Goal: Task Accomplishment & Management: Use online tool/utility

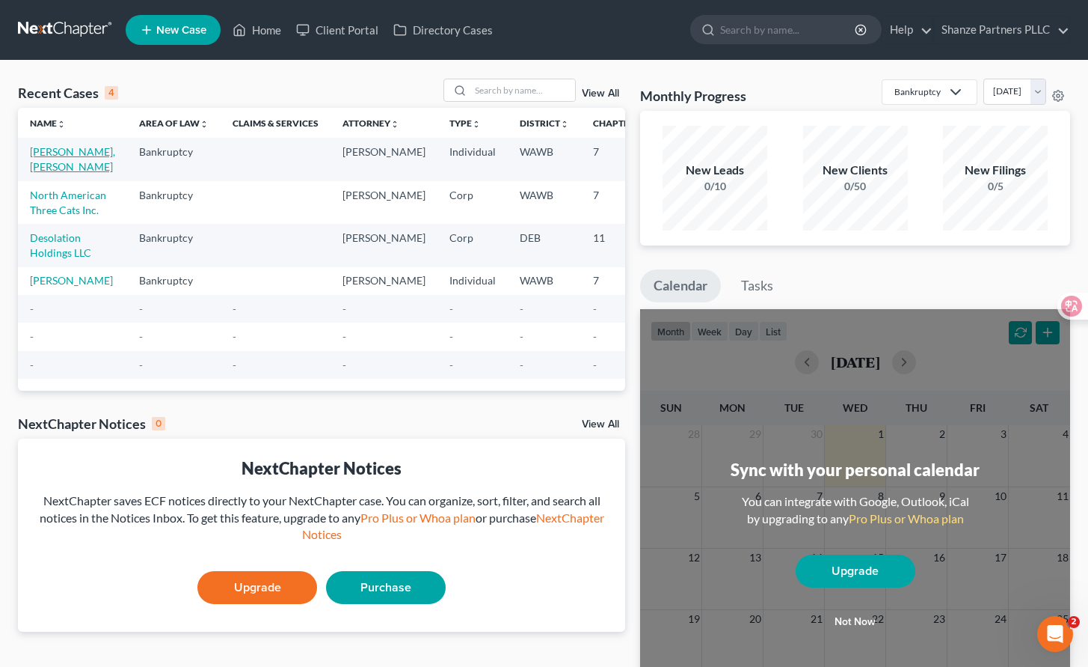
click at [55, 150] on link "[PERSON_NAME], [PERSON_NAME]" at bounding box center [72, 159] width 85 height 28
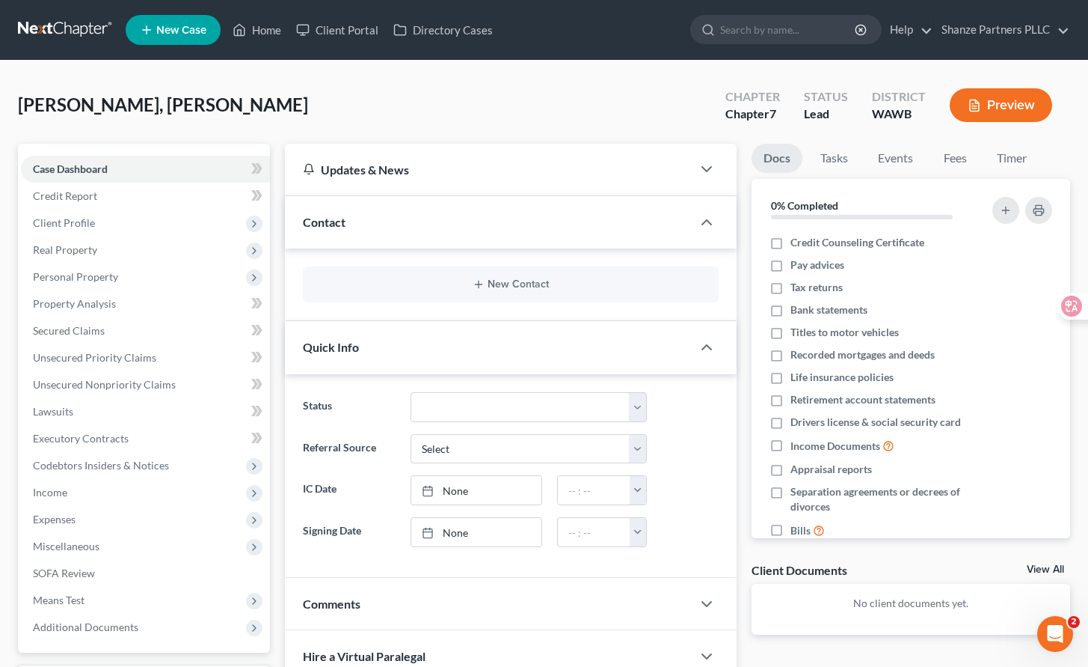
click at [278, 287] on div "Updates & News × [US_STATE][GEOGRAPHIC_DATA] Notes: Take a look at NextChapter'…" at bounding box center [511, 584] width 467 height 880
click at [779, 37] on input "search" at bounding box center [788, 30] width 137 height 28
type input "means test"
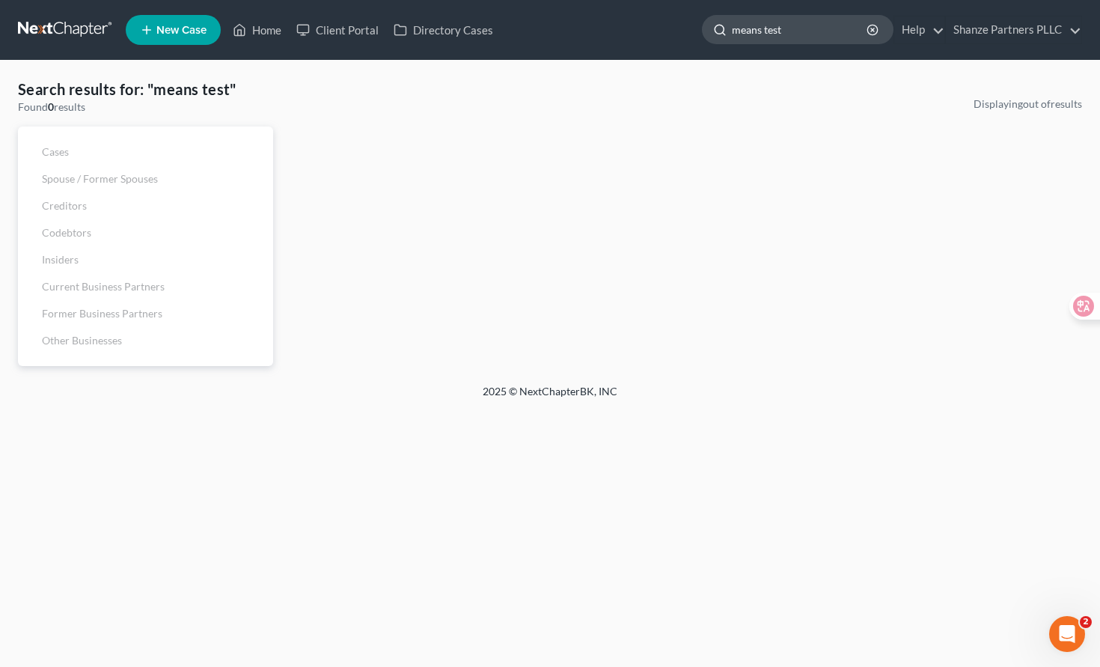
click at [815, 28] on input "means test" at bounding box center [800, 30] width 137 height 28
click at [1067, 631] on icon "Open Intercom Messenger" at bounding box center [1065, 631] width 25 height 25
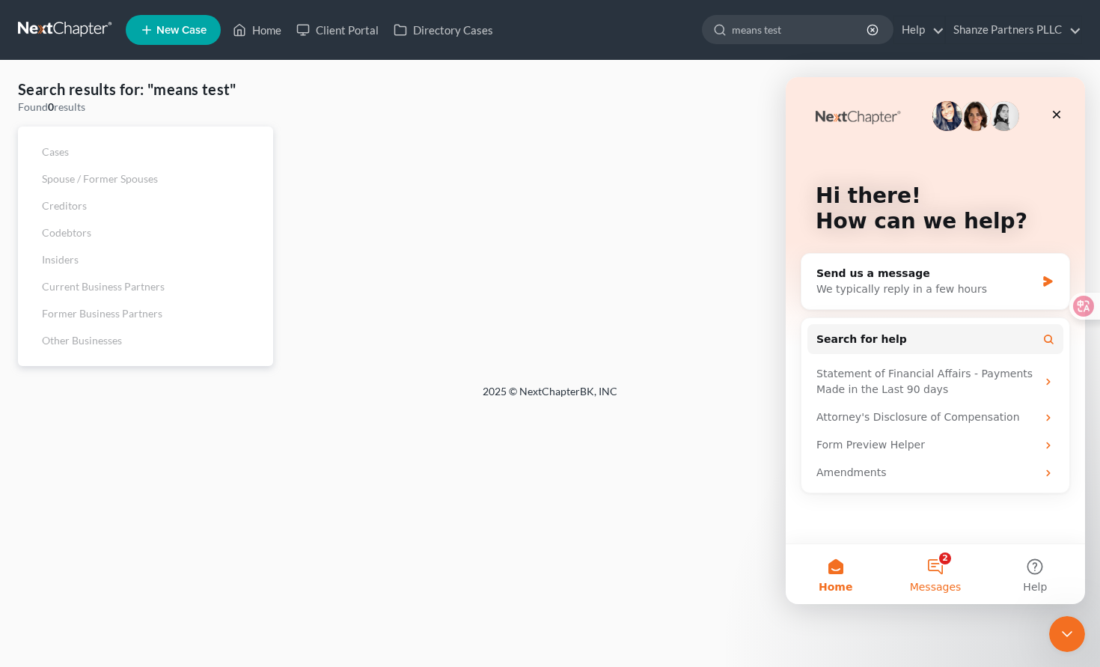
click at [943, 578] on button "2 Messages" at bounding box center [934, 574] width 99 height 60
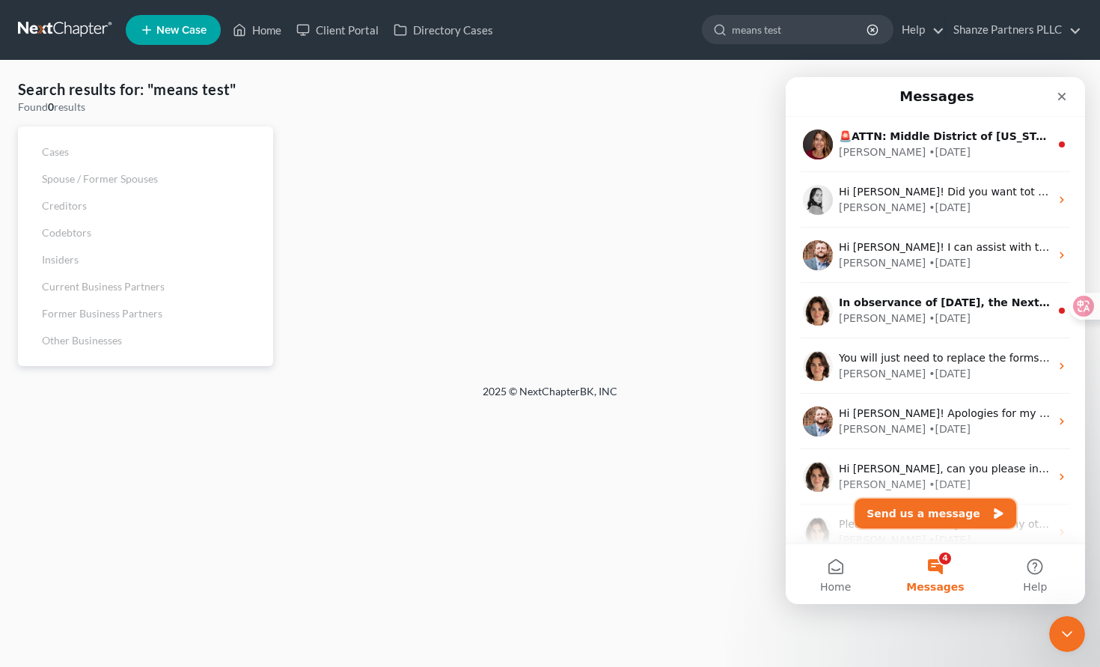
click at [935, 514] on button "Send us a message" at bounding box center [935, 513] width 162 height 30
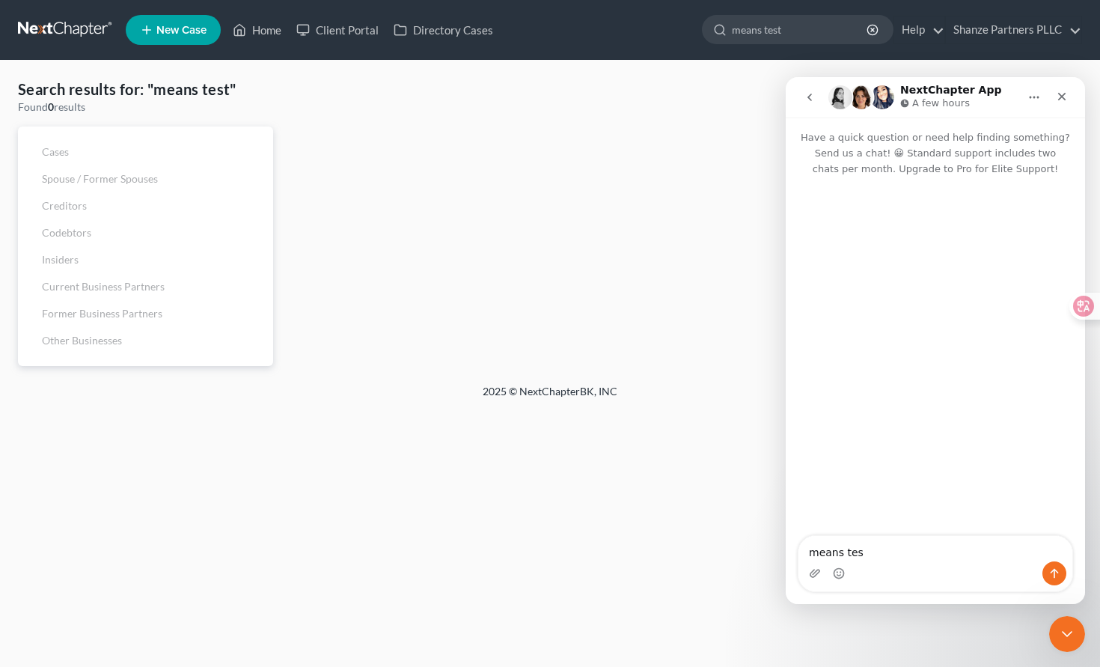
type textarea "means test"
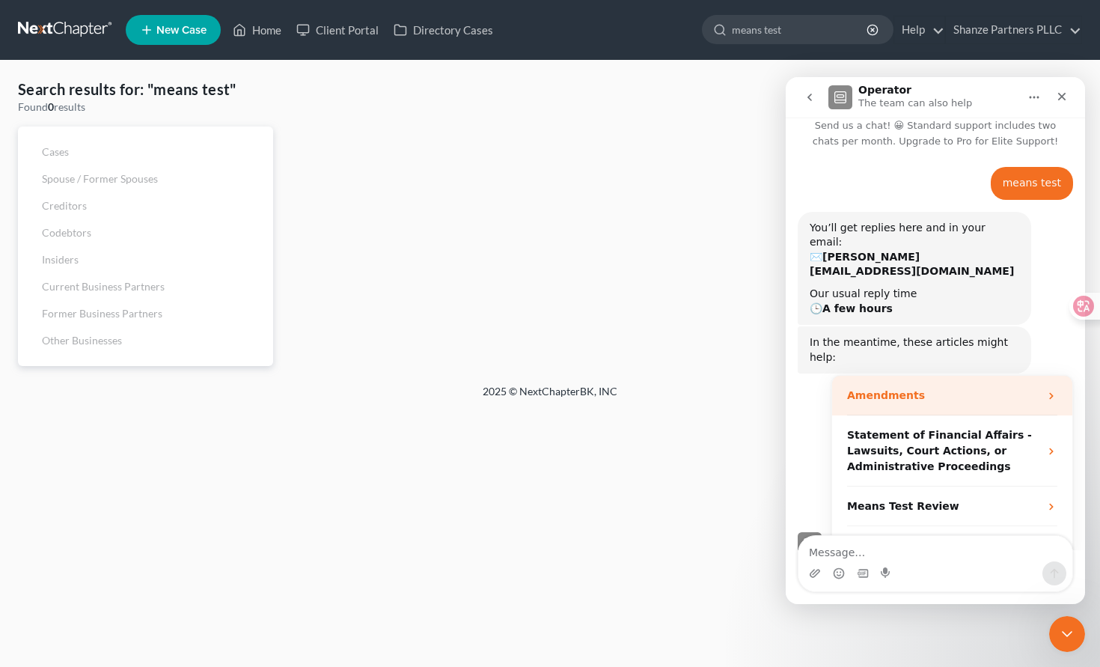
scroll to position [28, 0]
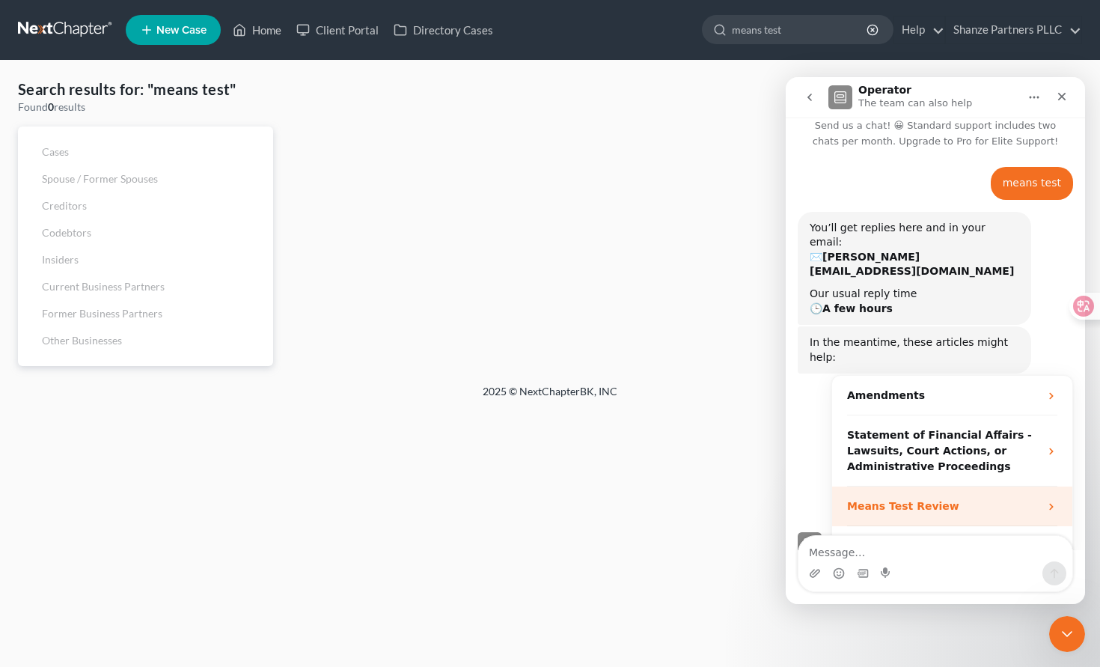
click at [931, 500] on strong "Means Test Review" at bounding box center [903, 506] width 112 height 12
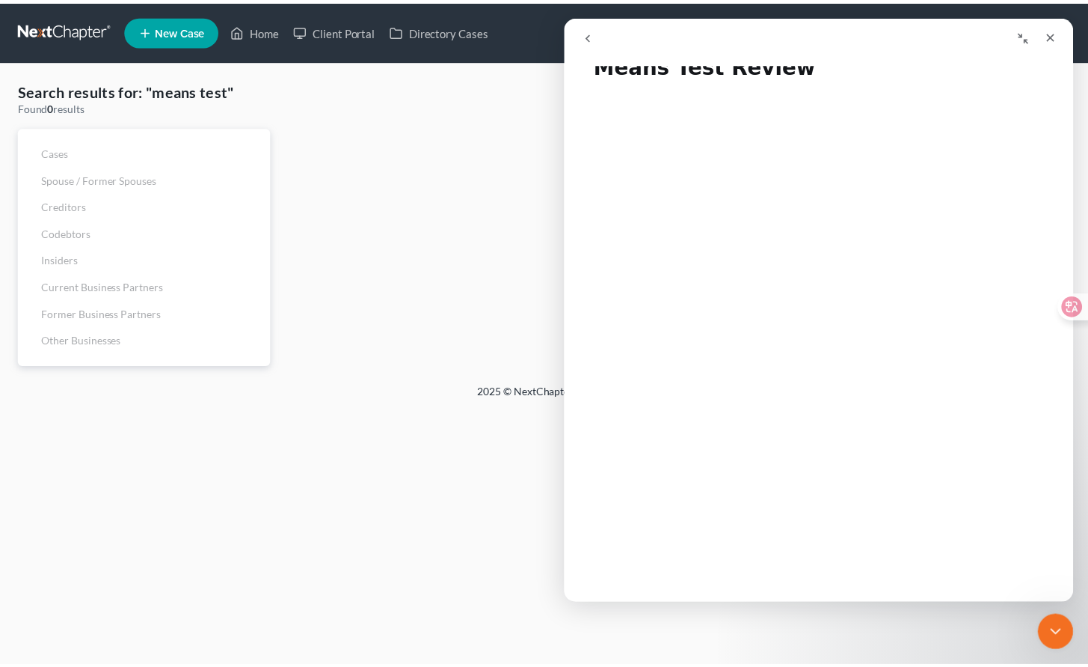
scroll to position [0, 0]
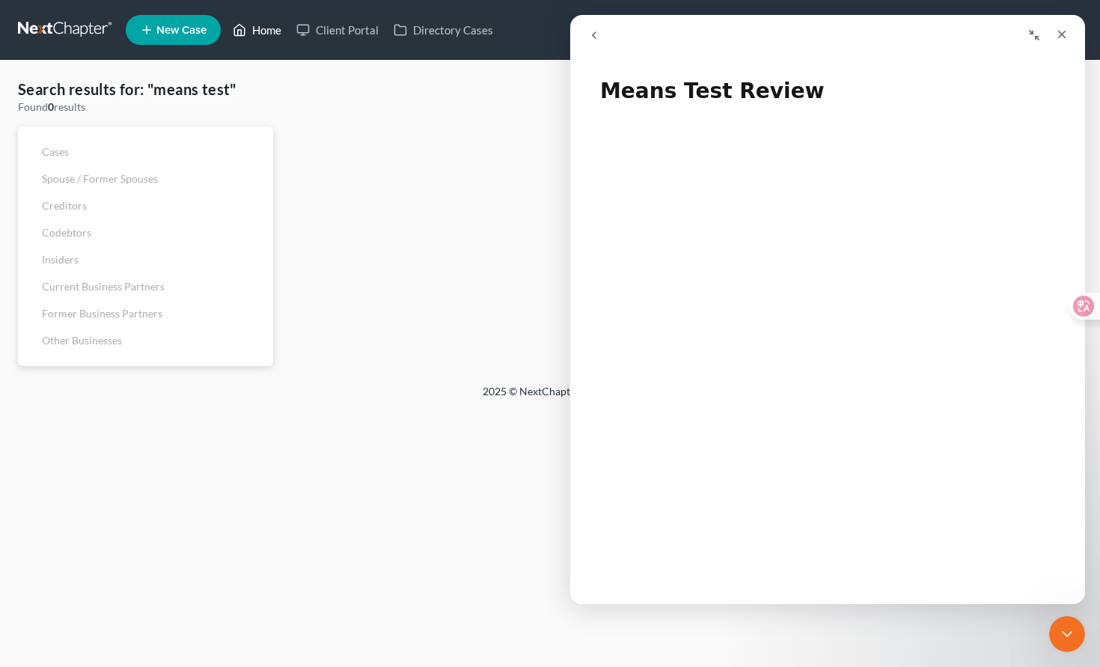
click at [263, 31] on link "Home" at bounding box center [257, 29] width 64 height 27
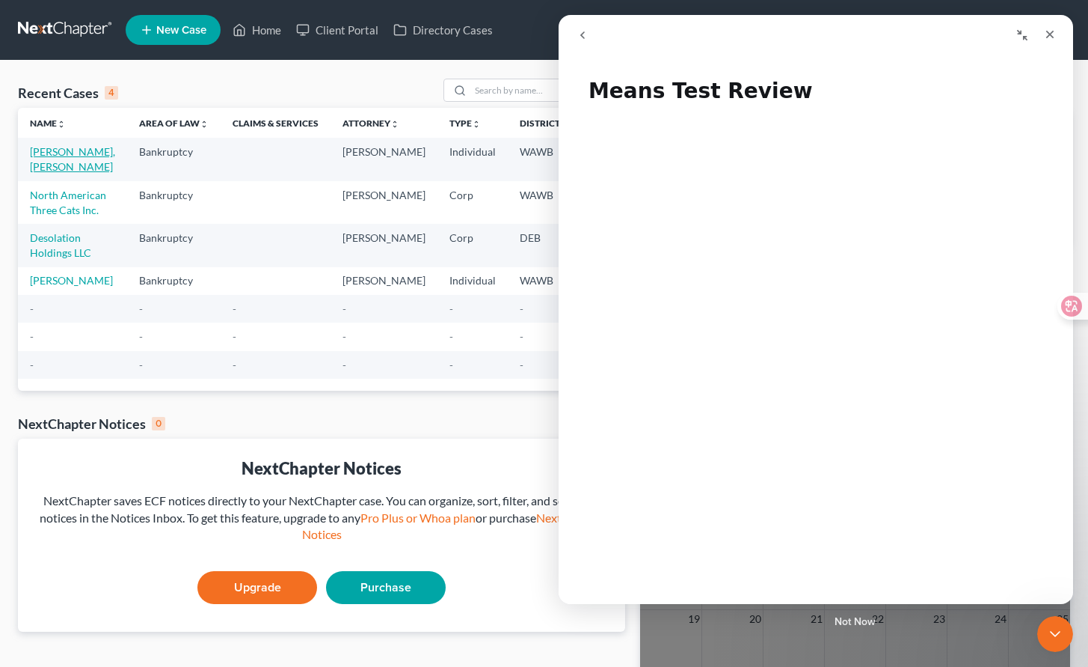
click at [70, 150] on link "[PERSON_NAME], [PERSON_NAME]" at bounding box center [72, 159] width 85 height 28
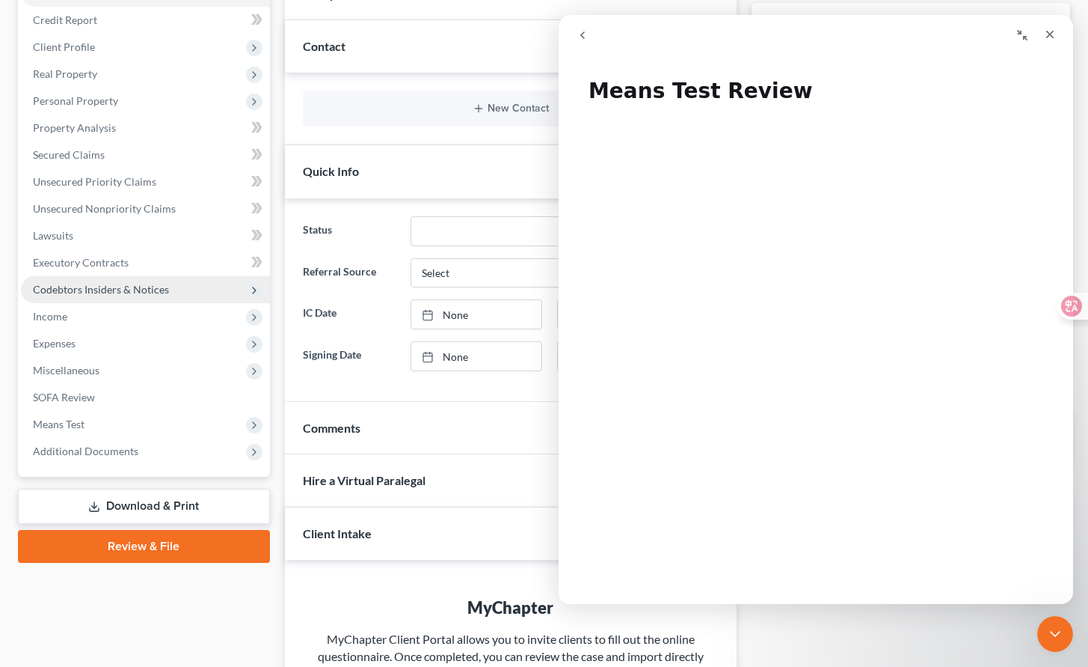
scroll to position [186, 0]
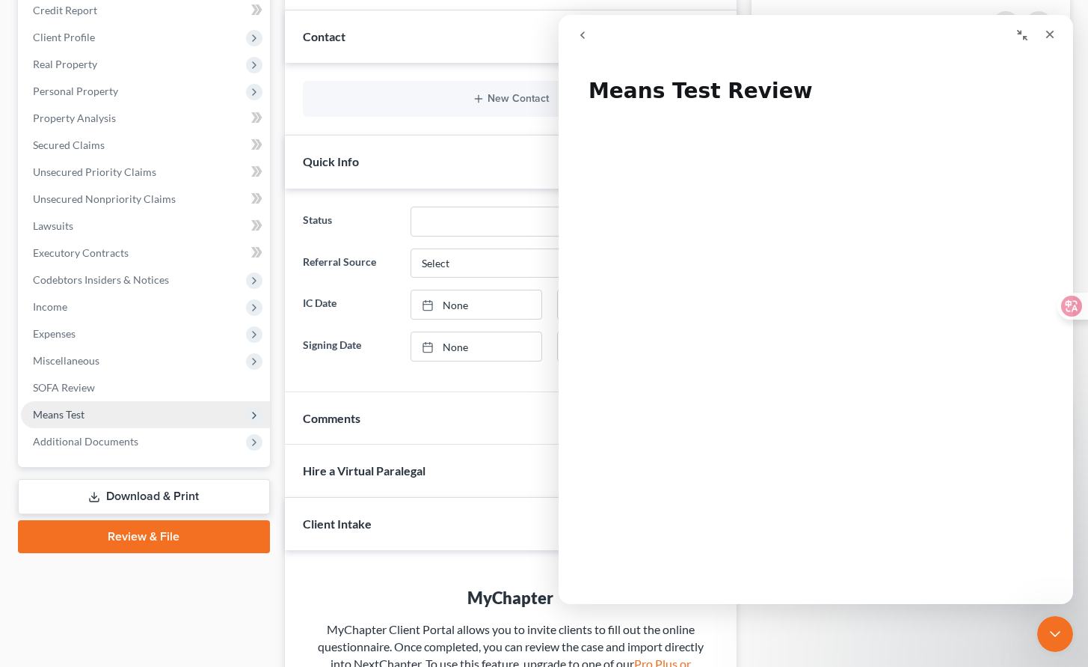
click at [165, 411] on span "Means Test" at bounding box center [145, 414] width 249 height 27
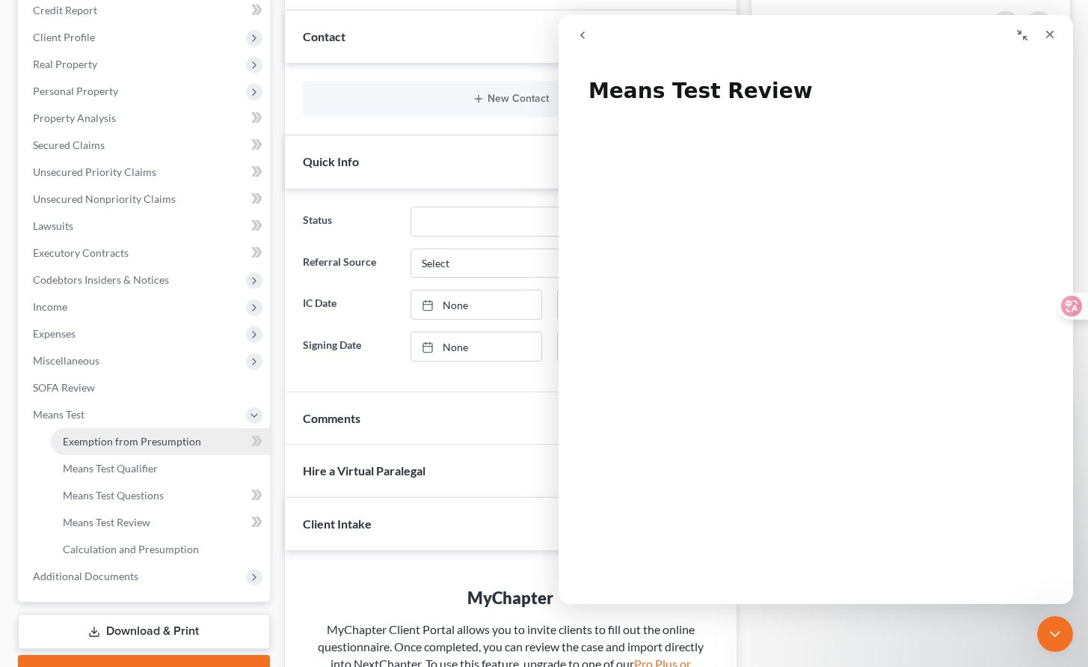
click at [169, 438] on span "Exemption from Presumption" at bounding box center [132, 441] width 138 height 13
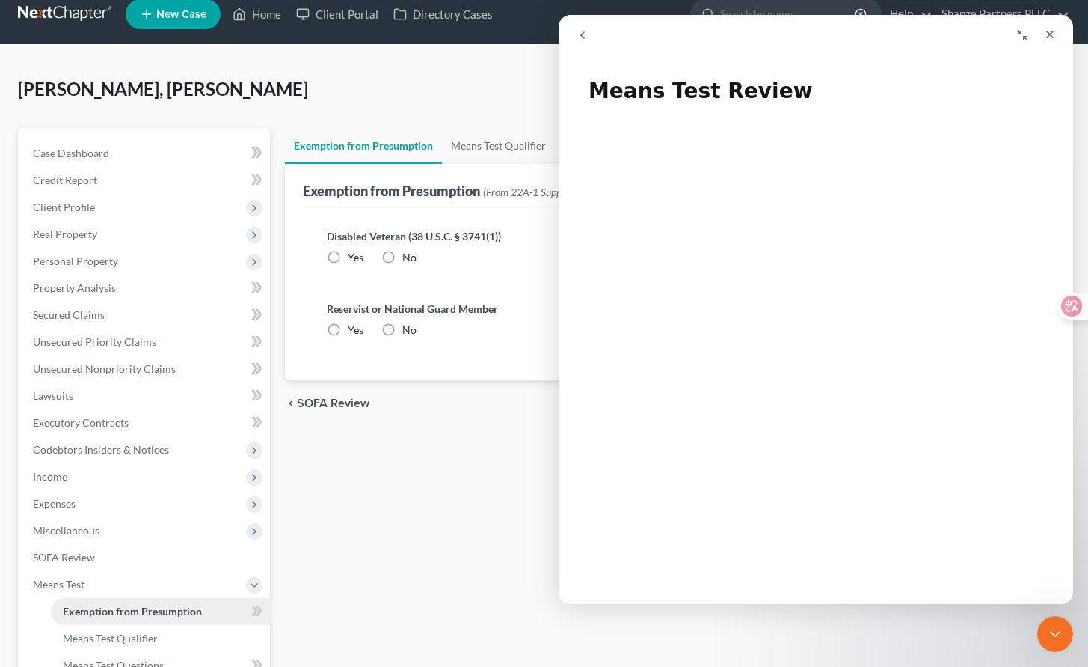
radio input "true"
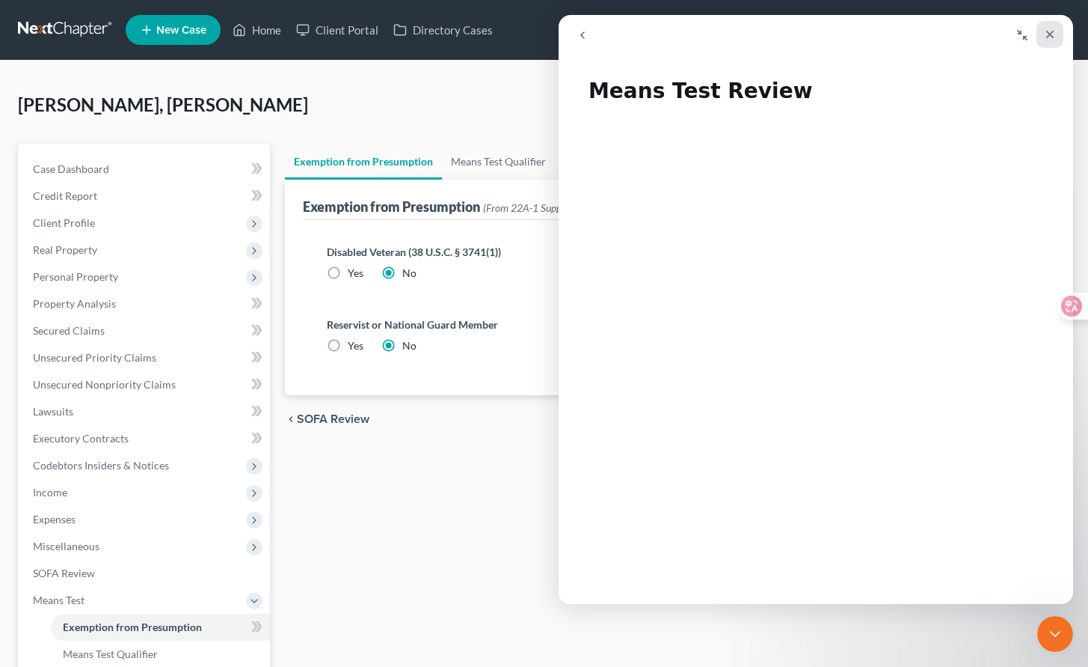
click at [1047, 25] on div "Close" at bounding box center [1050, 34] width 27 height 27
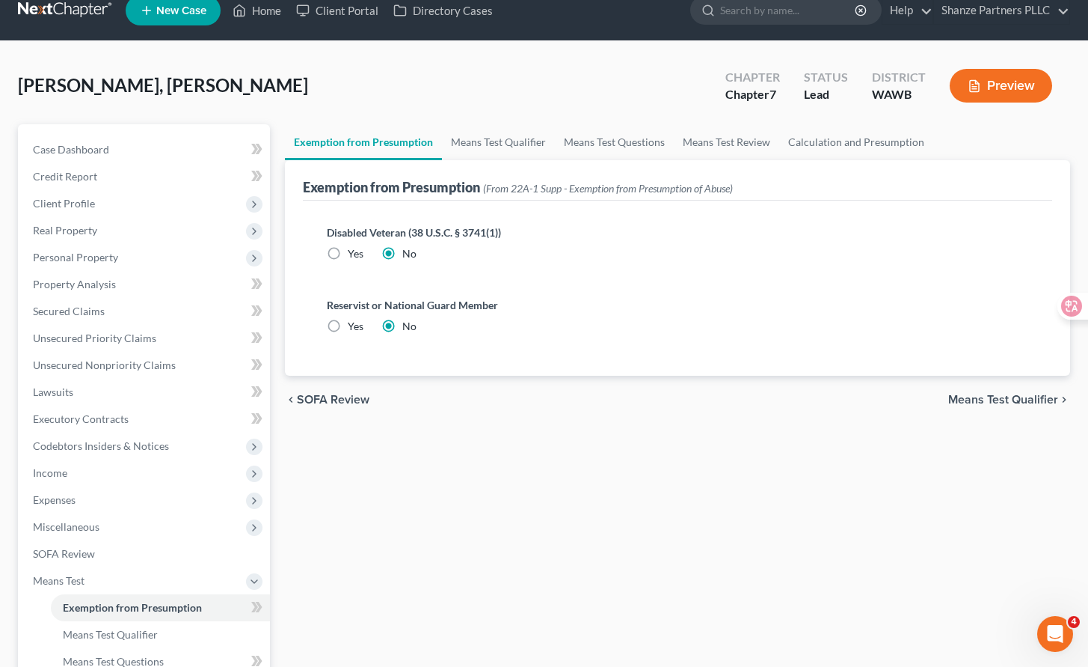
scroll to position [25, 0]
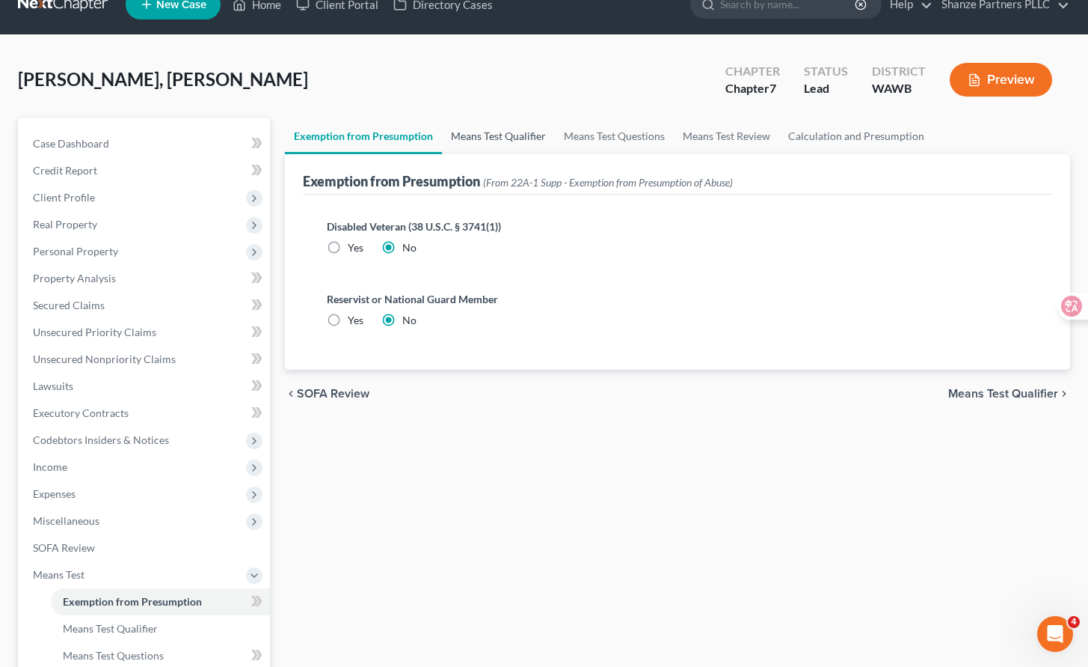
click at [529, 141] on link "Means Test Qualifier" at bounding box center [498, 136] width 113 height 36
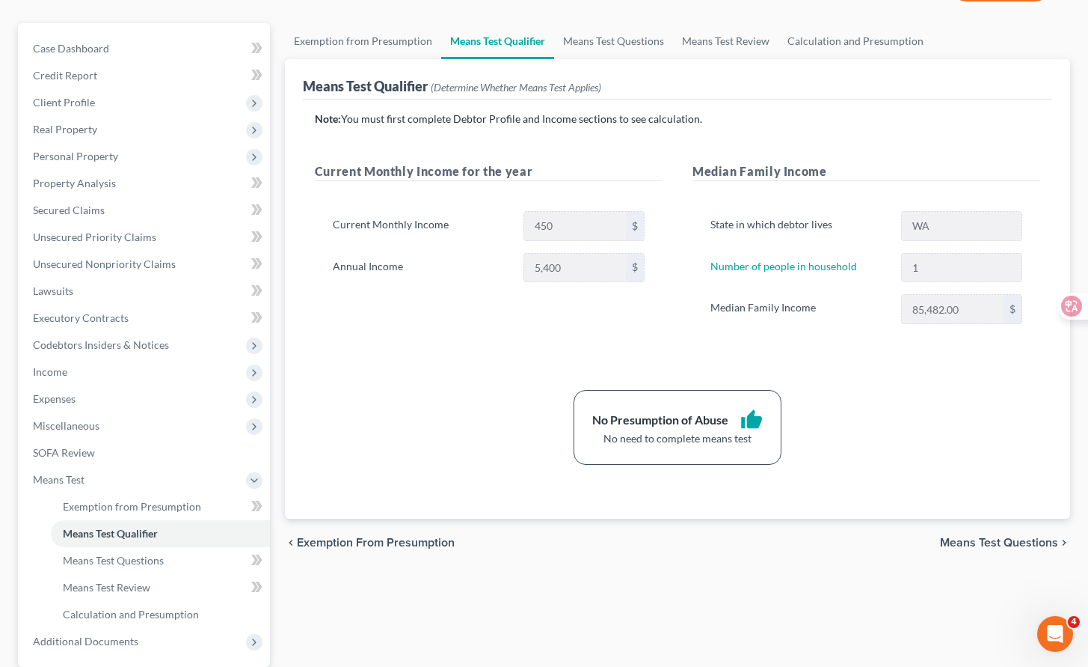
scroll to position [96, 0]
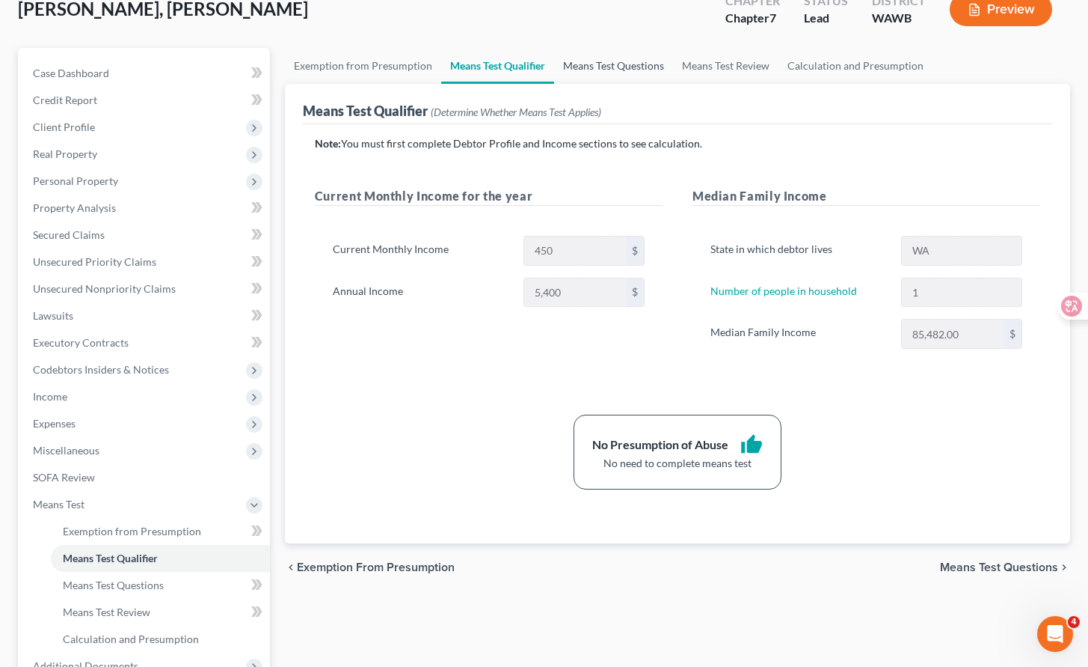
click at [609, 72] on link "Means Test Questions" at bounding box center [613, 66] width 119 height 36
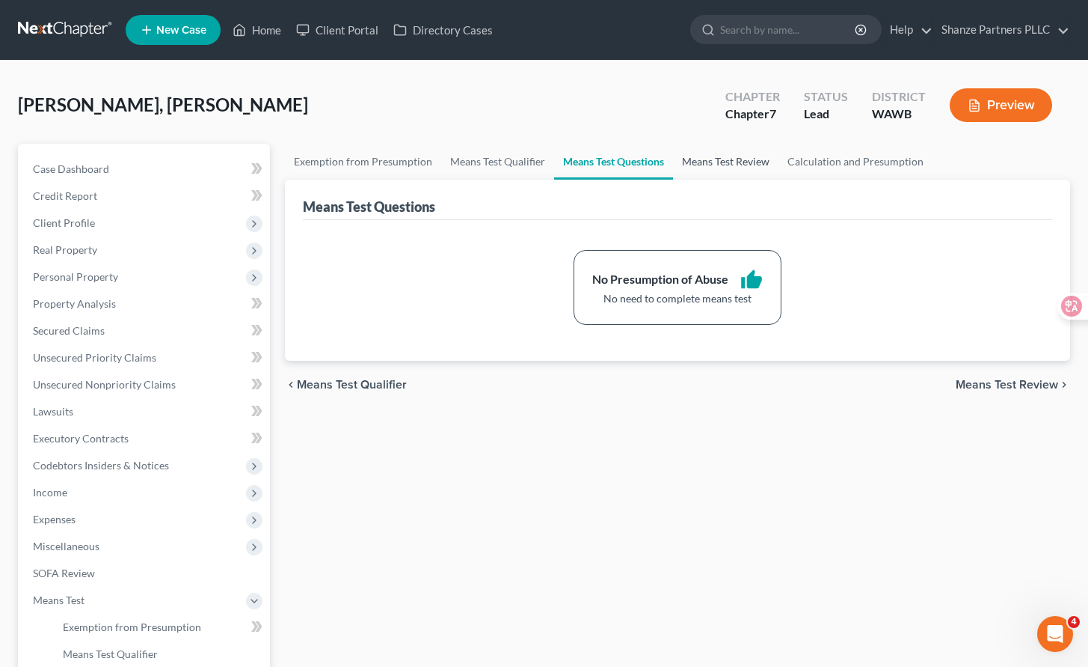
click at [741, 158] on link "Means Test Review" at bounding box center [725, 162] width 105 height 36
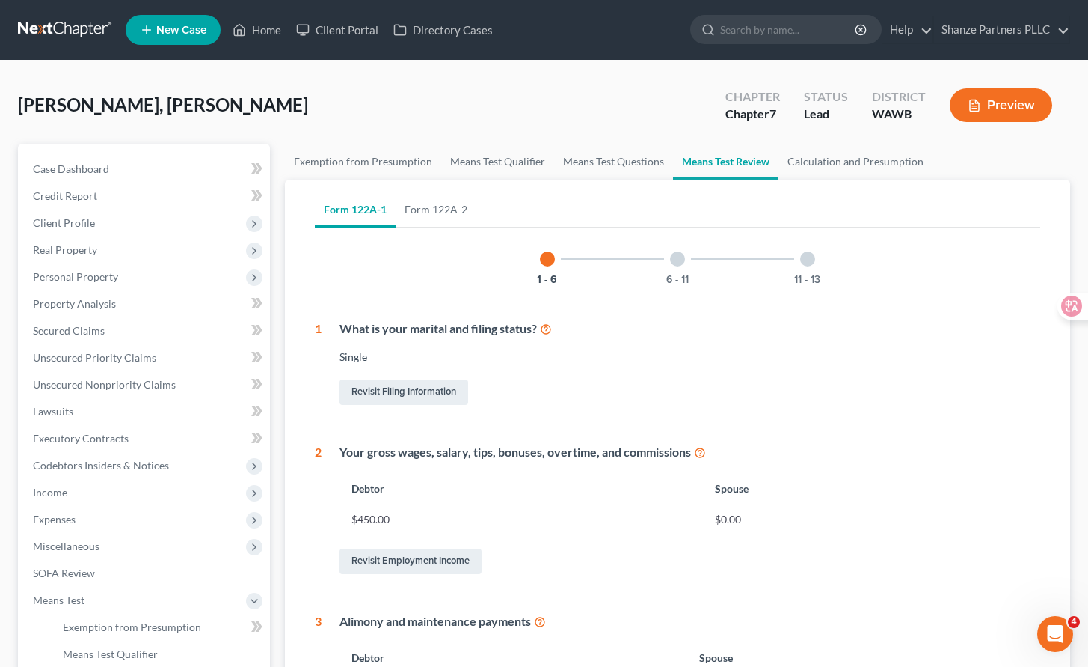
click at [574, 417] on div "1 - 6 6 - 11 11 - 13 1 What is your marital and filing status? Single Revisit F…" at bounding box center [678, 673] width 726 height 880
click at [863, 156] on link "Calculation and Presumption" at bounding box center [856, 162] width 154 height 36
